Goal: Submit feedback/report problem: Submit feedback/report problem

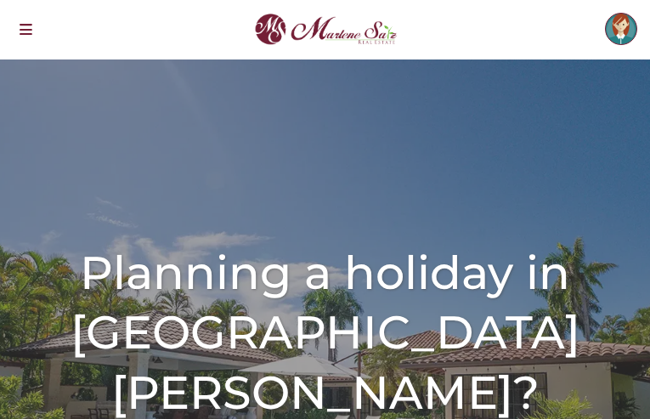
scroll to position [661, 0]
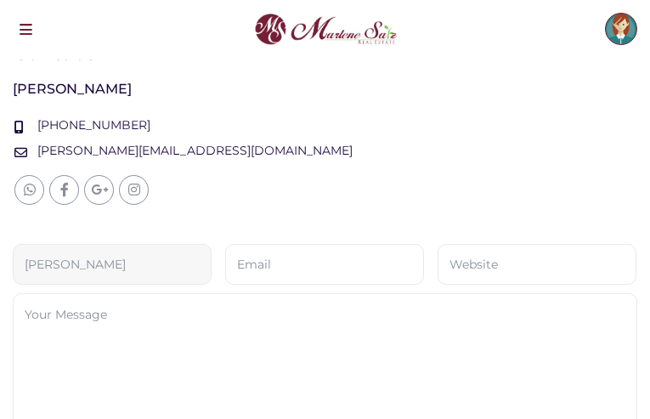
type input "[PERSON_NAME]"
type input "[EMAIL_ADDRESS][DOMAIN_NAME]"
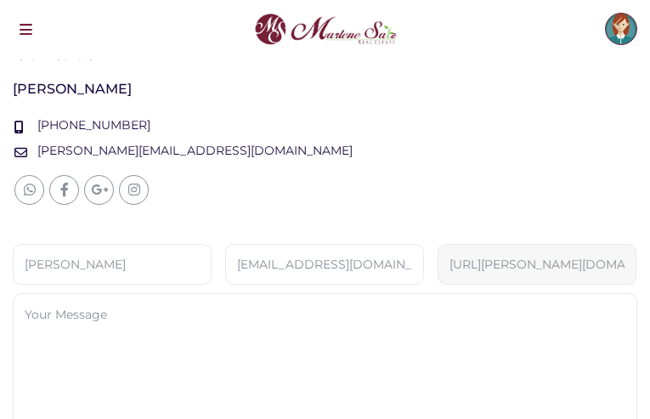
type input "[URL][PERSON_NAME][DOMAIN_NAME]"
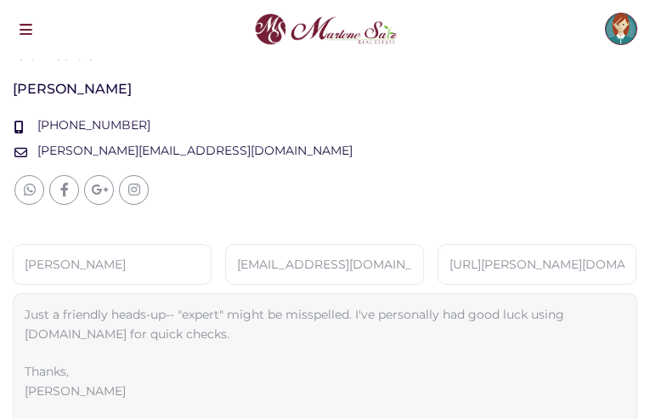
type textarea "Just a friendly heads-up-- "expert" might be misspelled. I've personally had go…"
checkbox input "true"
